Goal: Use online tool/utility: Utilize a website feature to perform a specific function

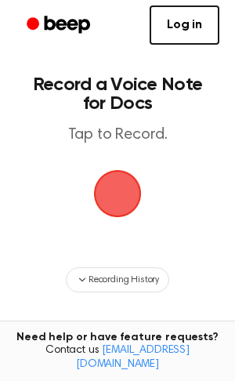
click at [114, 178] on span "button" at bounding box center [117, 193] width 53 height 53
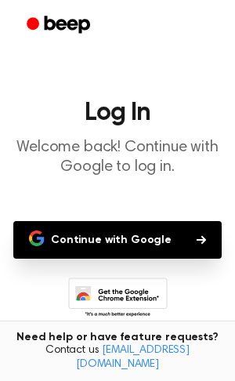
click at [154, 250] on button "Continue with Google" at bounding box center [117, 240] width 208 height 38
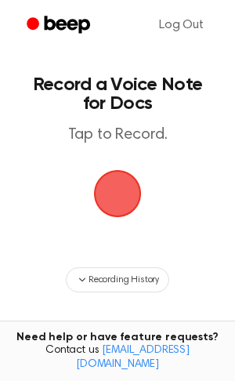
click at [125, 178] on span "button" at bounding box center [117, 193] width 67 height 67
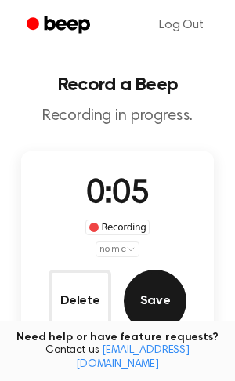
click at [132, 308] on button "Save" at bounding box center [155, 301] width 63 height 63
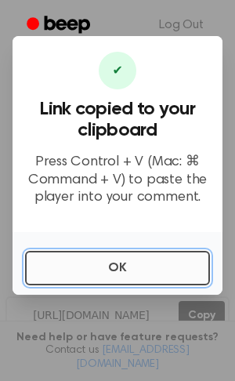
click at [118, 271] on button "OK" at bounding box center [117, 268] width 185 height 34
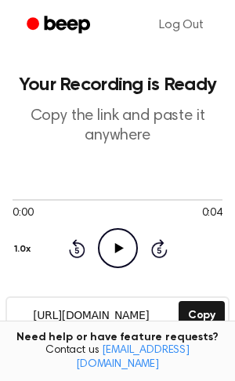
click at [118, 271] on div "0:00 0:04 1.0x Rewind 5 seconds Play Audio Skip 5 seconds" at bounding box center [118, 230] width 210 height 119
click at [119, 262] on icon "Play Audio" at bounding box center [118, 248] width 40 height 40
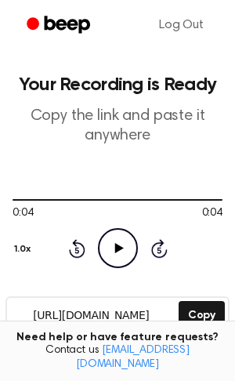
click at [119, 262] on icon "Play Audio" at bounding box center [118, 248] width 40 height 40
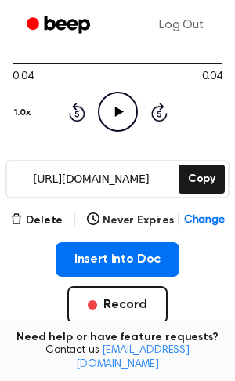
scroll to position [139, 0]
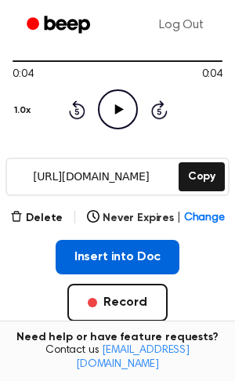
click at [130, 259] on button "Insert into Doc" at bounding box center [118, 257] width 125 height 34
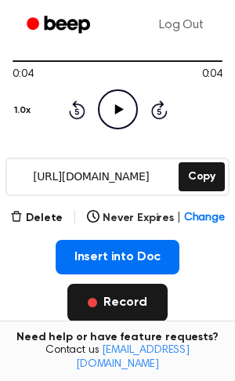
click at [128, 317] on button "Record" at bounding box center [117, 303] width 100 height 38
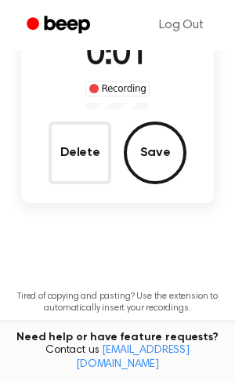
scroll to position [0, 0]
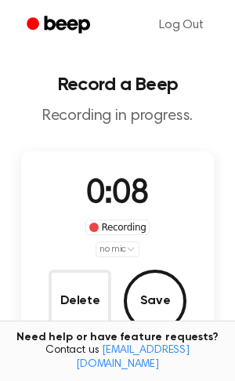
click at [128, 317] on button "Save" at bounding box center [155, 301] width 63 height 63
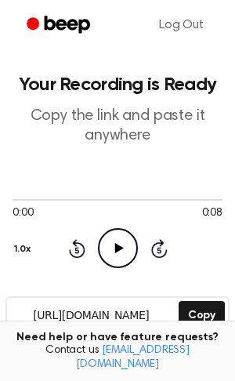
click at [115, 259] on icon "Play Audio" at bounding box center [118, 248] width 40 height 40
click at [115, 259] on icon "Pause Audio" at bounding box center [118, 248] width 40 height 40
click at [115, 259] on icon "Play Audio" at bounding box center [118, 248] width 40 height 40
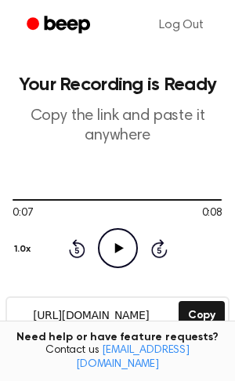
click at [128, 252] on icon "Play Audio" at bounding box center [118, 248] width 40 height 40
